Goal: Task Accomplishment & Management: Complete application form

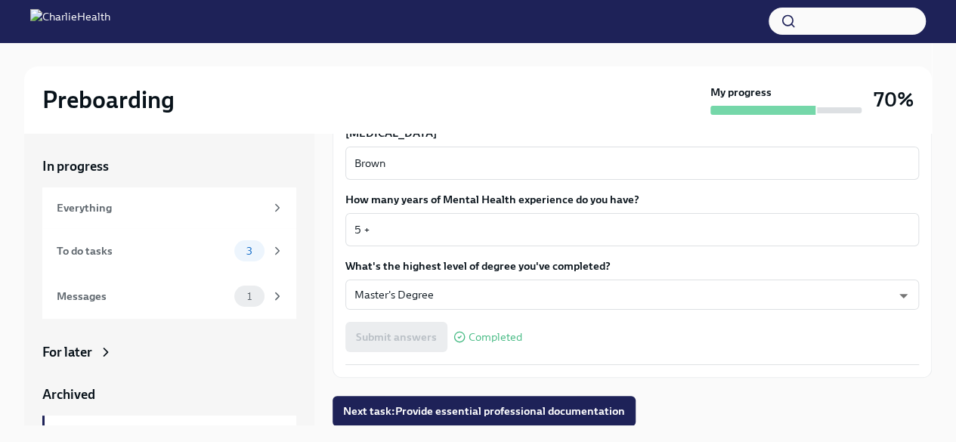
scroll to position [26, 0]
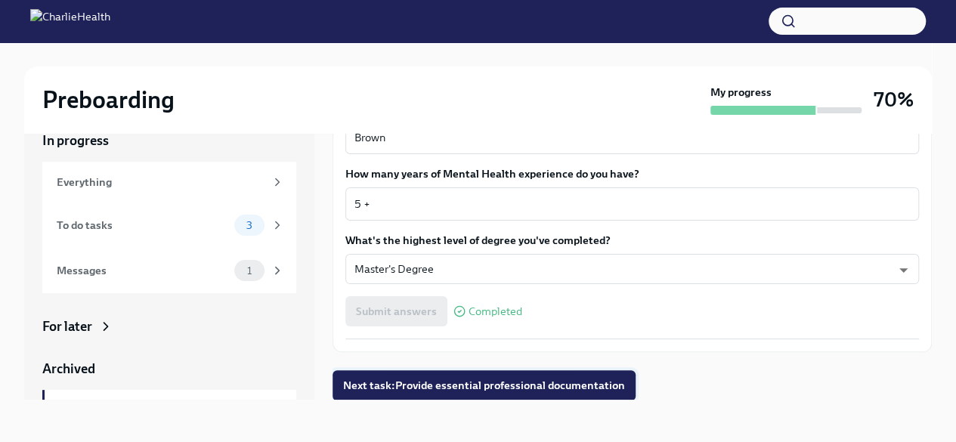
click at [429, 389] on span "Next task : Provide essential professional documentation" at bounding box center [484, 385] width 282 height 15
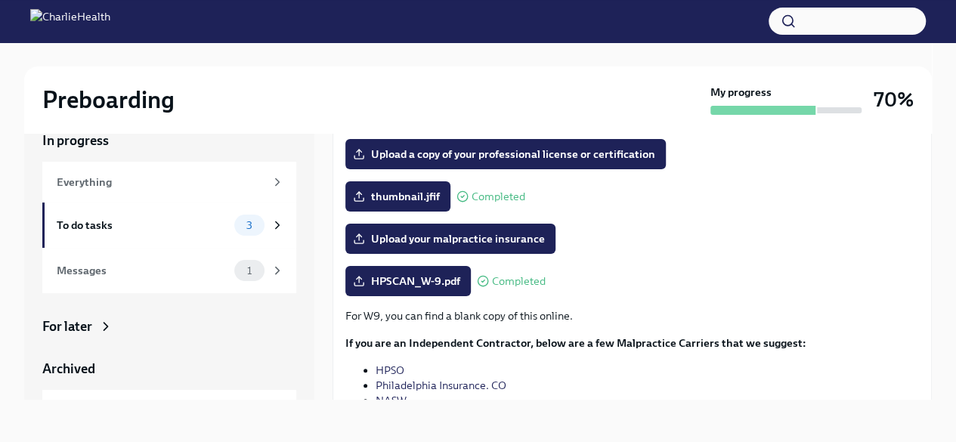
scroll to position [375, 0]
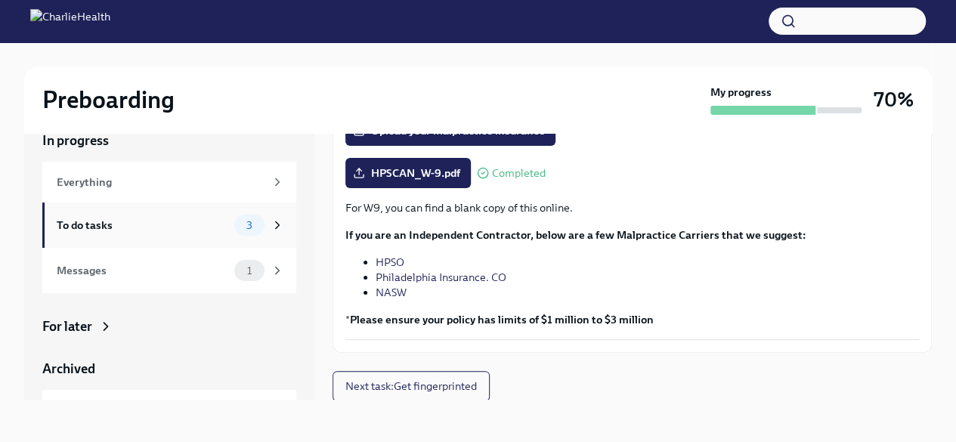
click at [110, 224] on div "To do tasks" at bounding box center [142, 225] width 171 height 17
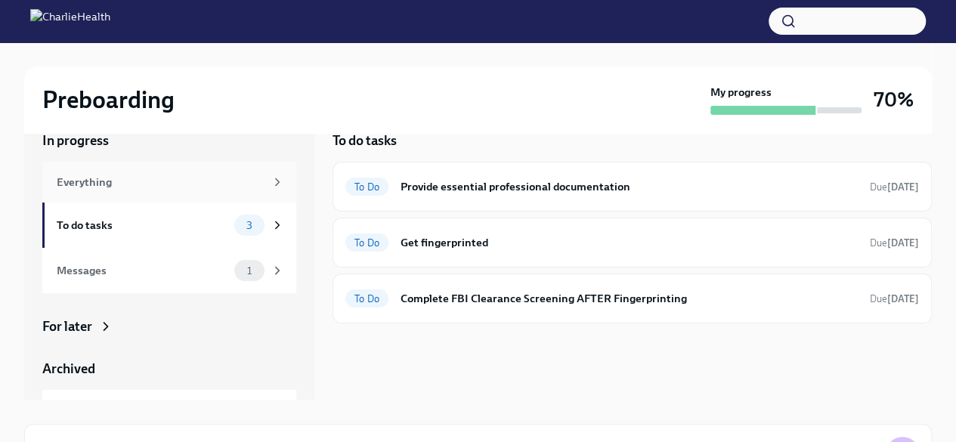
click at [137, 176] on div "Everything" at bounding box center [161, 182] width 208 height 17
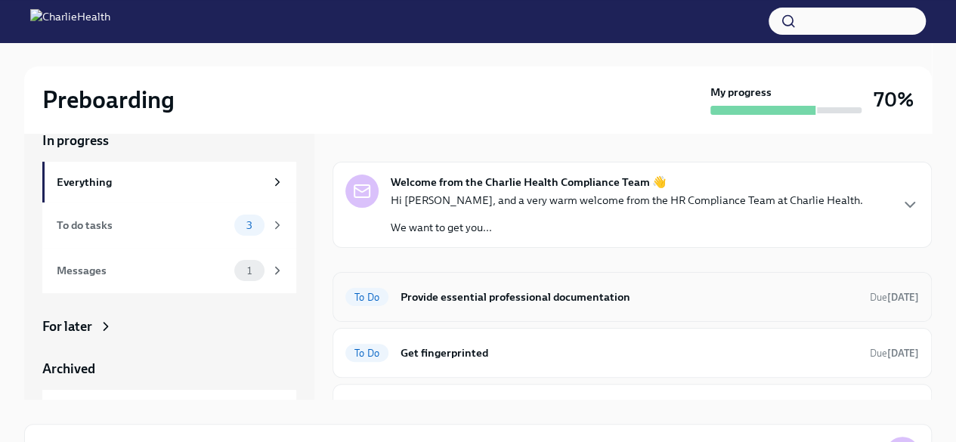
scroll to position [32, 0]
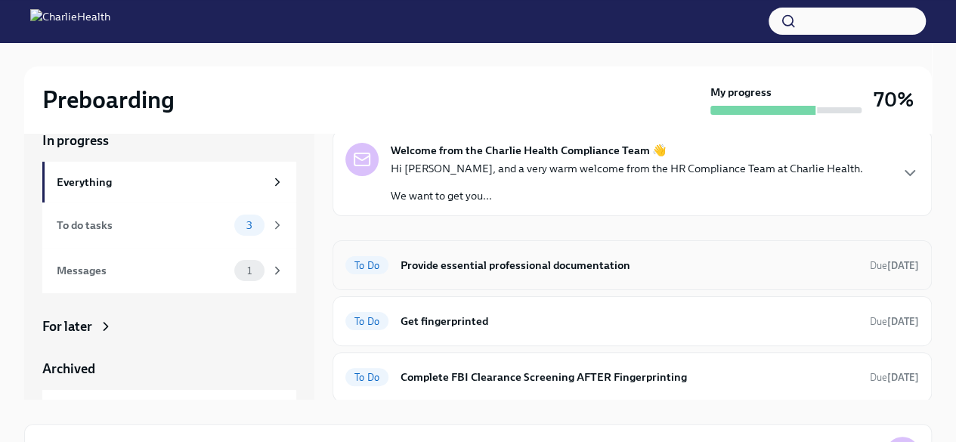
click at [464, 264] on h6 "Provide essential professional documentation" at bounding box center [628, 265] width 457 height 17
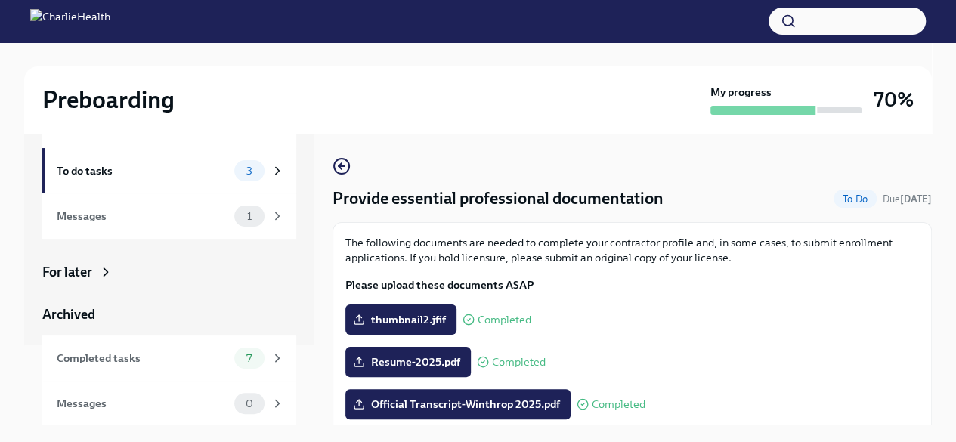
scroll to position [26, 0]
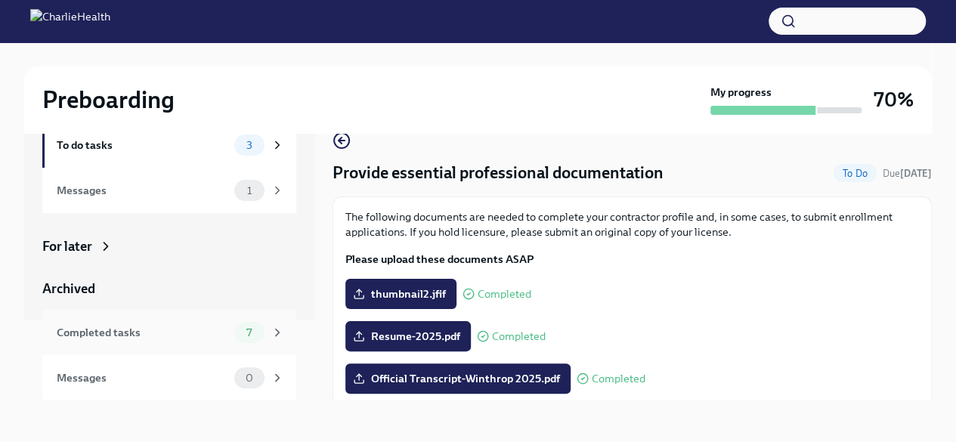
click at [125, 336] on div "Completed tasks" at bounding box center [142, 332] width 171 height 17
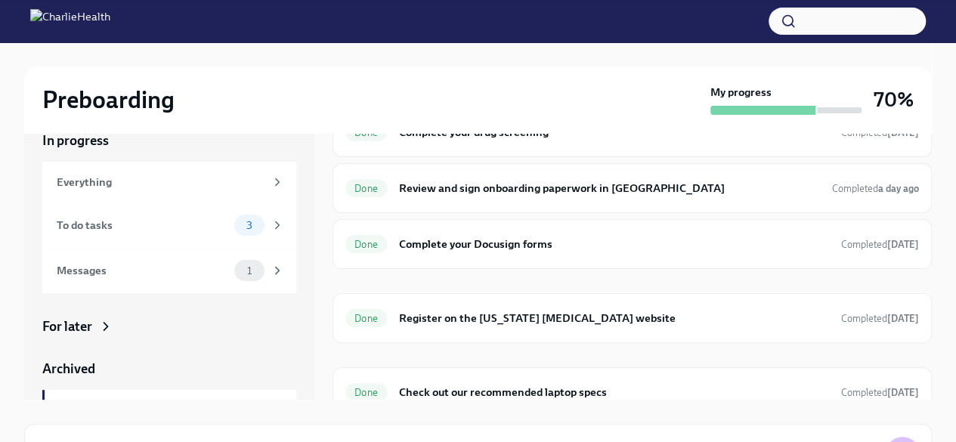
scroll to position [180, 0]
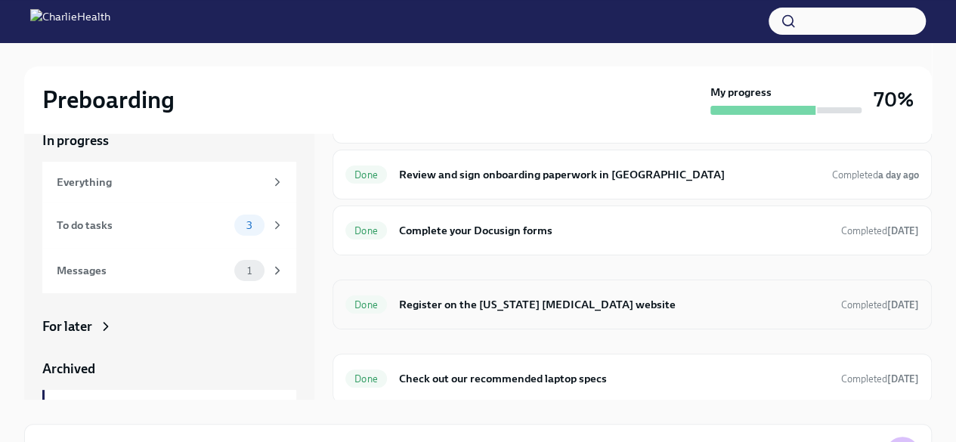
click at [426, 304] on h6 "Register on the [US_STATE] [MEDICAL_DATA] website" at bounding box center [614, 304] width 430 height 17
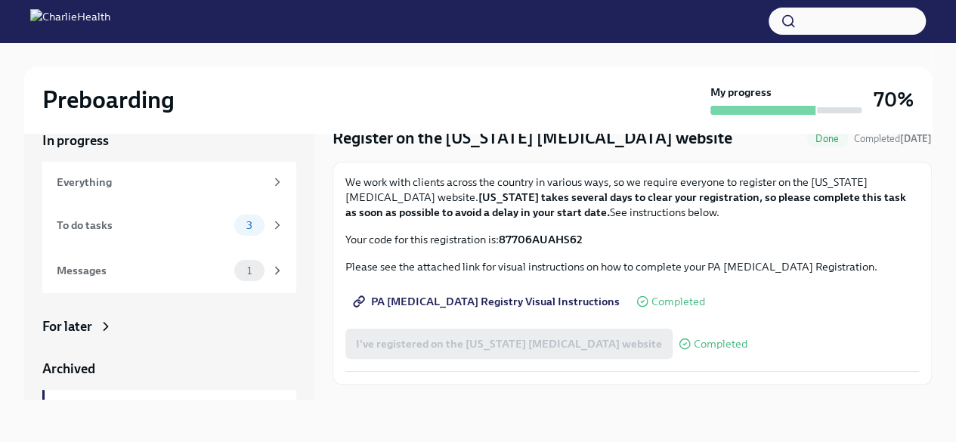
scroll to position [31, 0]
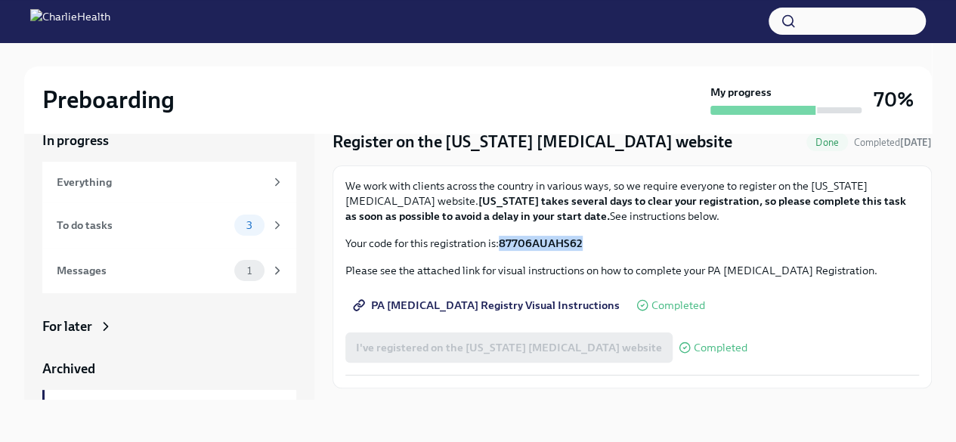
drag, startPoint x: 596, startPoint y: 238, endPoint x: 500, endPoint y: 238, distance: 95.9
click at [500, 238] on p "Your code for this registration is: 87706AUAHS62" at bounding box center [631, 243] width 573 height 15
copy p "87706AUAHS62"
click at [580, 270] on p "Please see the attached link for visual instructions on how to complete your PA…" at bounding box center [631, 270] width 573 height 15
drag, startPoint x: 586, startPoint y: 241, endPoint x: 504, endPoint y: 244, distance: 82.4
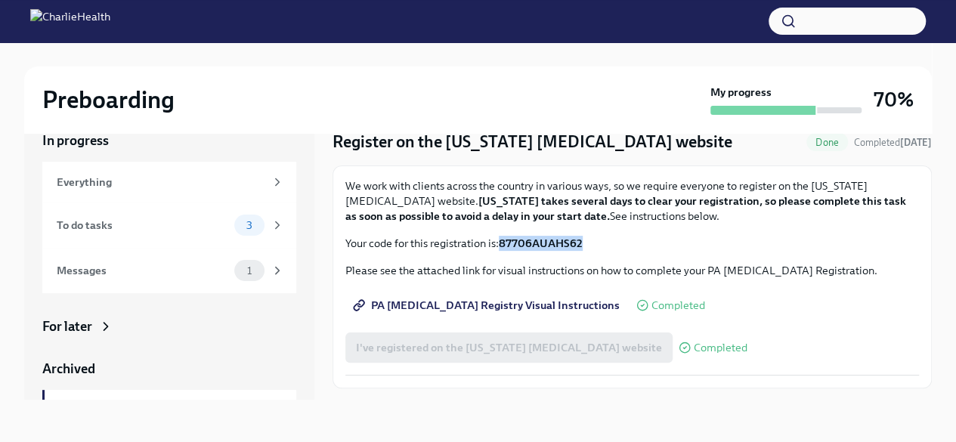
click at [504, 244] on p "Your code for this registration is: 87706AUAHS62" at bounding box center [631, 243] width 573 height 15
copy strong "87706AUAHS62"
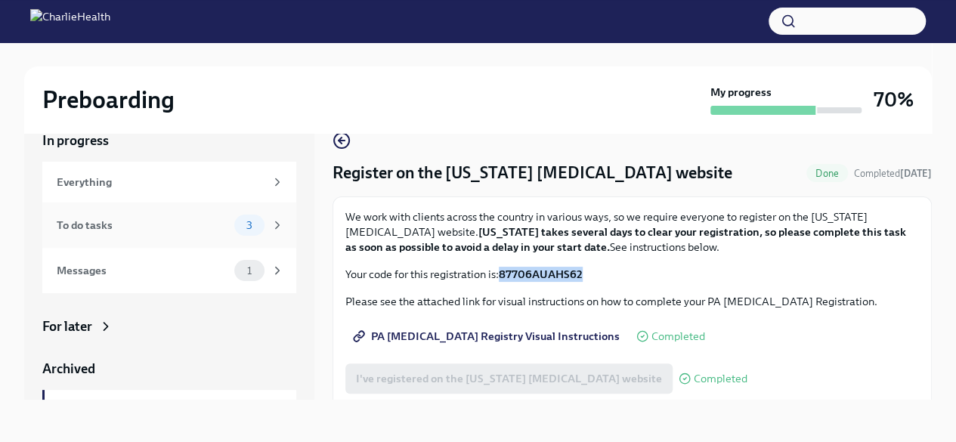
click at [118, 230] on div "To do tasks" at bounding box center [142, 225] width 171 height 17
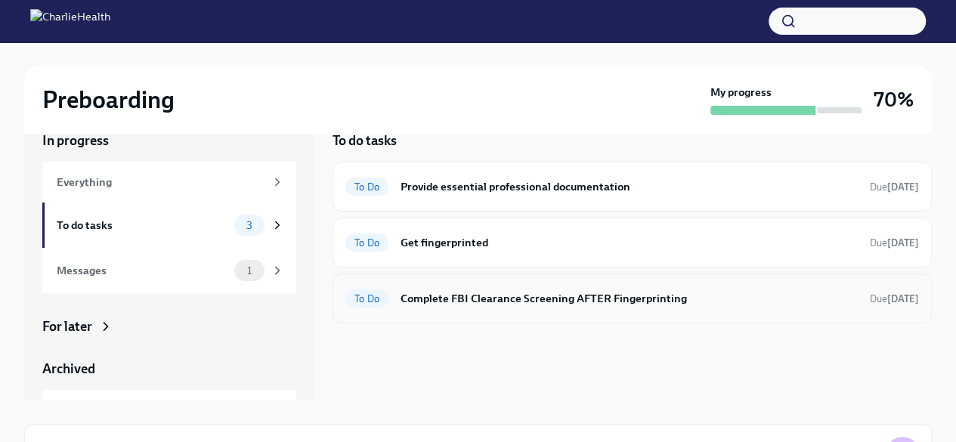
click at [447, 294] on h6 "Complete FBI Clearance Screening AFTER Fingerprinting" at bounding box center [628, 298] width 457 height 17
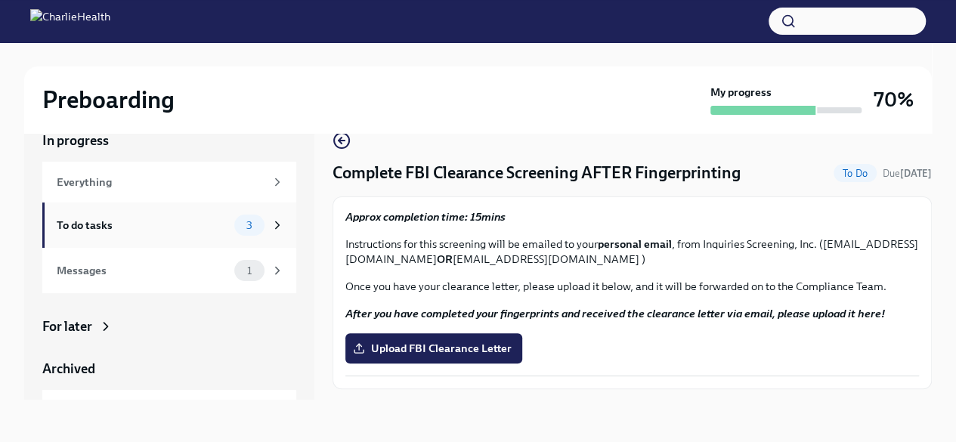
click at [144, 224] on div "To do tasks" at bounding box center [142, 225] width 171 height 17
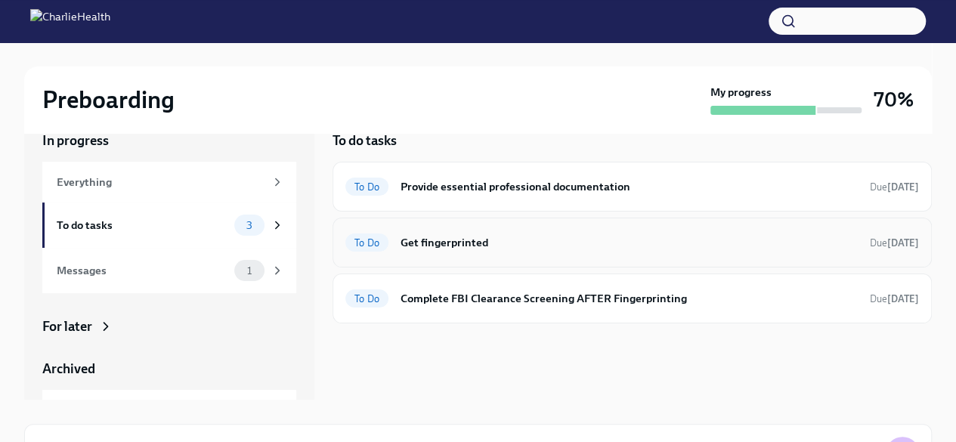
click at [466, 239] on h6 "Get fingerprinted" at bounding box center [628, 242] width 457 height 17
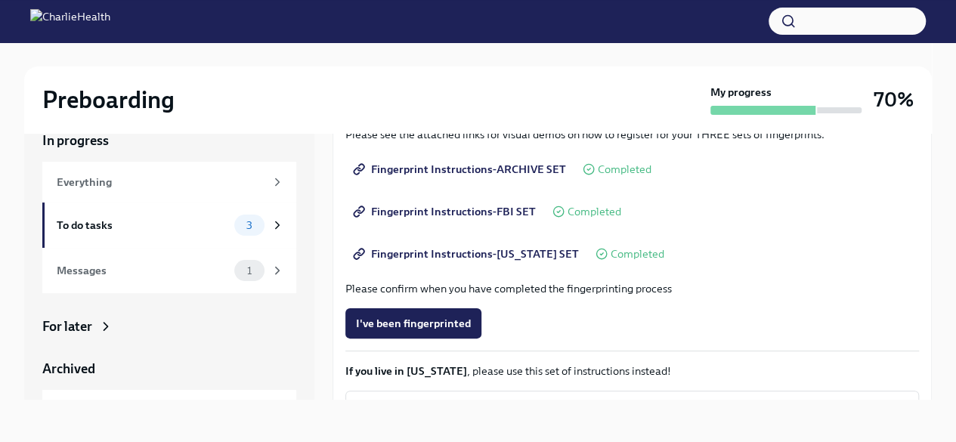
scroll to position [211, 0]
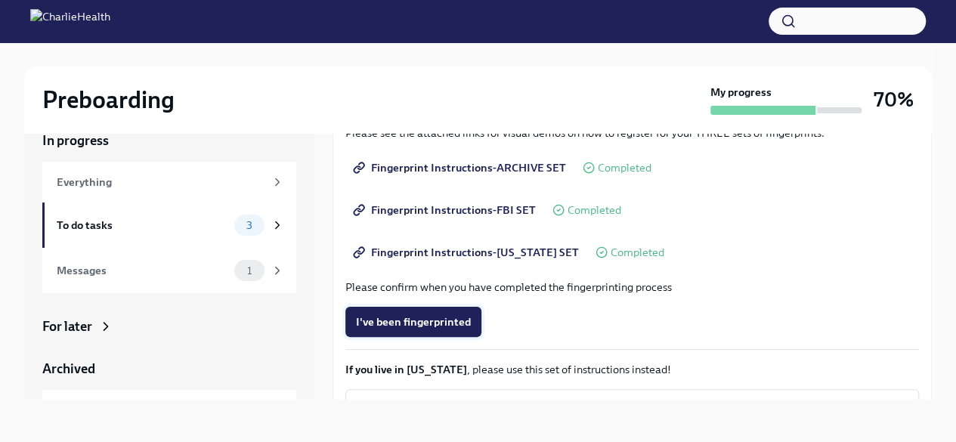
click at [404, 323] on span "I've been fingerprinted" at bounding box center [413, 321] width 115 height 15
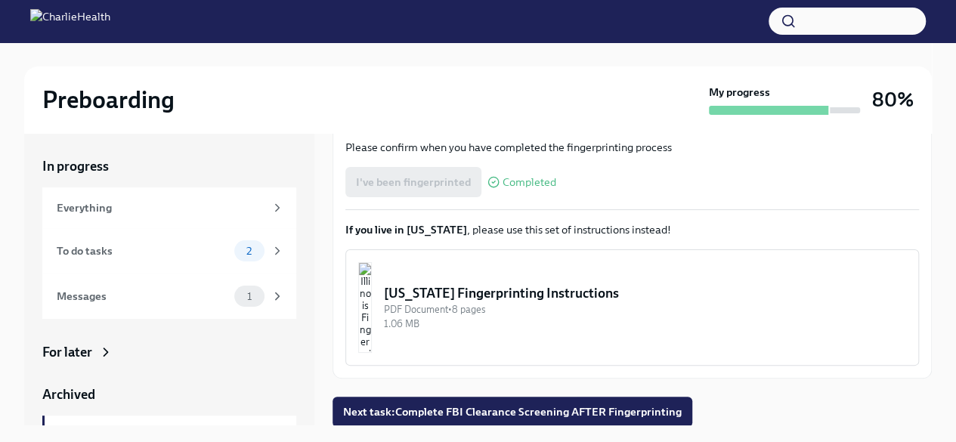
scroll to position [26, 0]
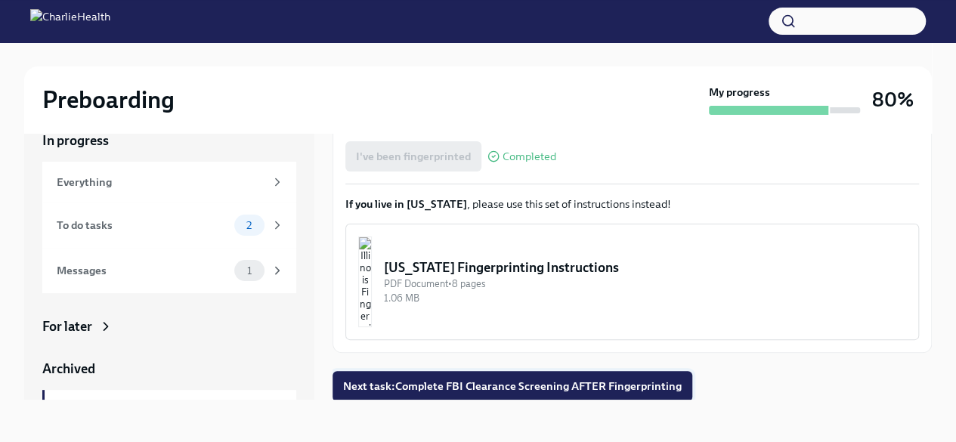
click at [420, 375] on button "Next task : Complete FBI Clearance Screening AFTER Fingerprinting" at bounding box center [512, 386] width 360 height 30
